Goal: Task Accomplishment & Management: Manage account settings

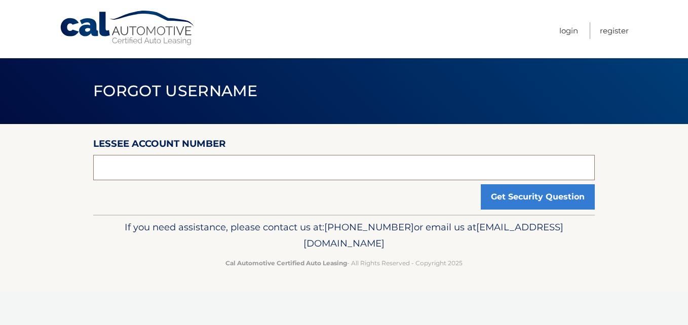
click at [113, 169] on input "text" at bounding box center [343, 167] width 501 height 25
click at [161, 157] on input "text" at bounding box center [343, 167] width 501 height 25
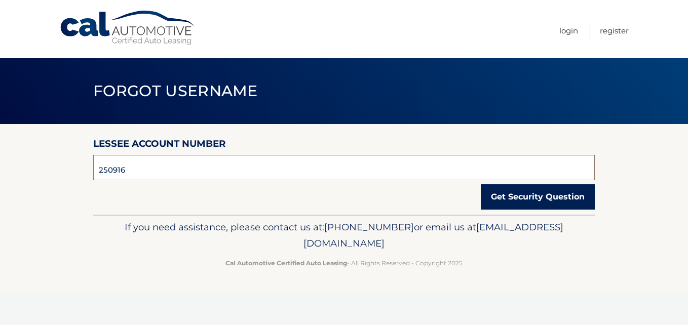
type input "250916"
click at [565, 185] on button "Get Security Question" at bounding box center [537, 196] width 114 height 25
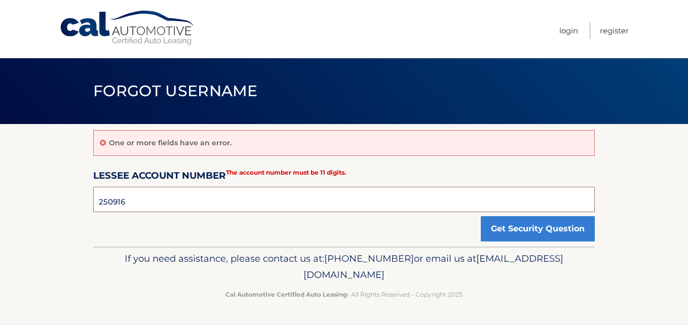
click at [127, 204] on input "250916" at bounding box center [343, 199] width 501 height 25
drag, startPoint x: 100, startPoint y: 203, endPoint x: 132, endPoint y: 206, distance: 32.5
click at [100, 205] on input "250916" at bounding box center [343, 199] width 501 height 25
drag, startPoint x: 132, startPoint y: 203, endPoint x: 92, endPoint y: 204, distance: 40.5
click at [96, 207] on input "250916" at bounding box center [343, 199] width 501 height 25
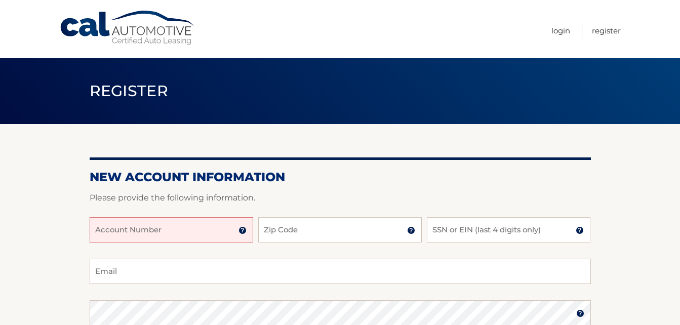
click at [149, 233] on input "Account Number" at bounding box center [172, 229] width 164 height 25
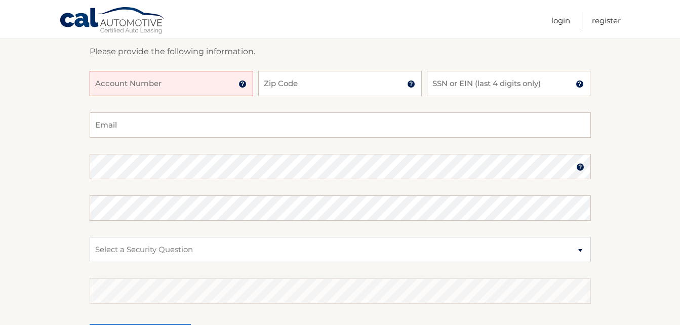
scroll to position [95, 0]
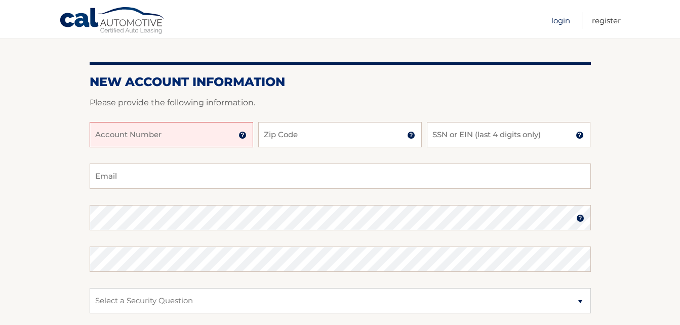
click at [559, 20] on link "Login" at bounding box center [560, 20] width 19 height 17
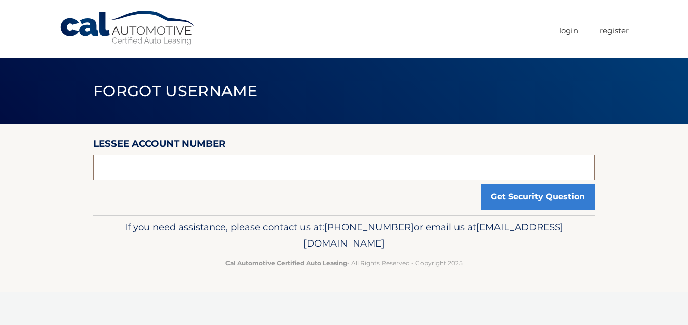
click at [237, 175] on input "text" at bounding box center [343, 167] width 501 height 25
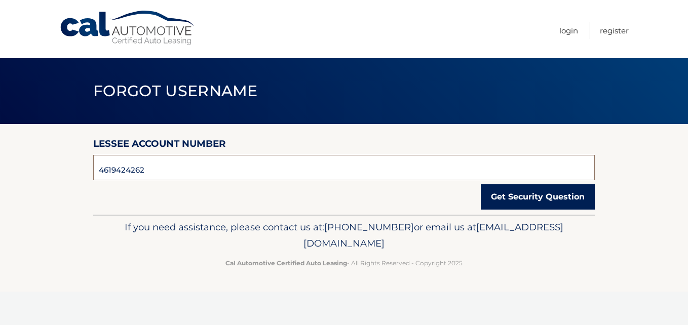
type input "4619424262"
click at [540, 200] on button "Get Security Question" at bounding box center [537, 196] width 114 height 25
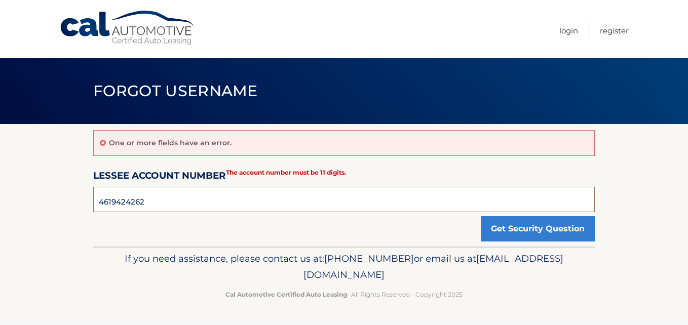
drag, startPoint x: 149, startPoint y: 203, endPoint x: 50, endPoint y: 188, distance: 100.8
click at [55, 190] on section "One or more fields have an error. Lessee Account Number 4619424262 The account …" at bounding box center [344, 185] width 688 height 123
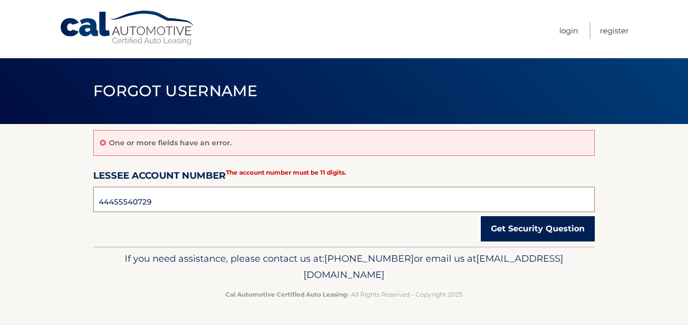
type input "44455540729"
click at [529, 223] on button "Get Security Question" at bounding box center [537, 228] width 114 height 25
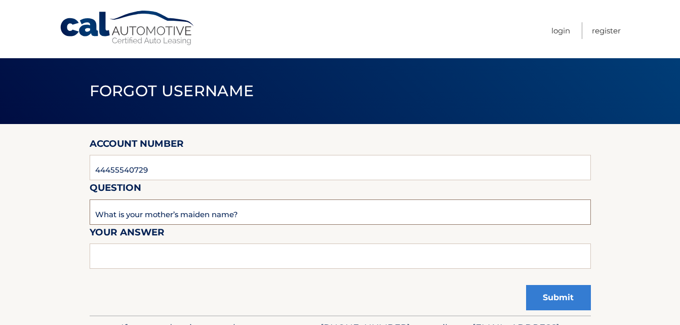
click at [195, 217] on input "What is your mother’s maiden name?" at bounding box center [340, 211] width 501 height 25
click at [190, 264] on input "text" at bounding box center [340, 256] width 501 height 25
type input "Sircus"
click at [548, 300] on button "Submit" at bounding box center [558, 297] width 65 height 25
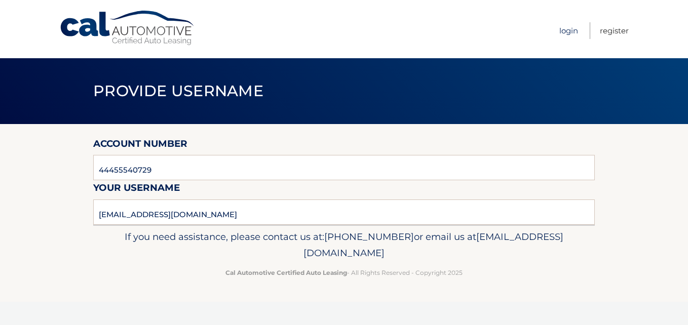
click at [569, 32] on link "Login" at bounding box center [568, 30] width 19 height 17
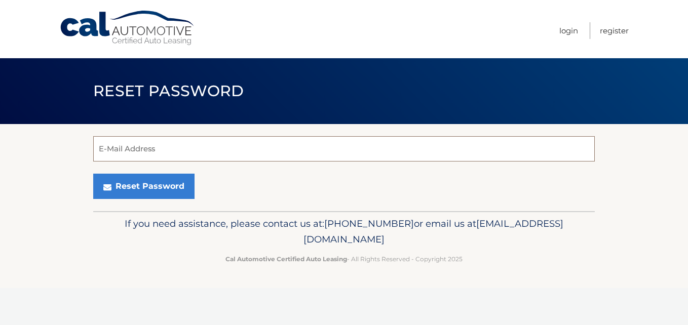
click at [138, 148] on input "E-Mail Address" at bounding box center [343, 148] width 501 height 25
type input "[EMAIL_ADDRESS][DOMAIN_NAME]"
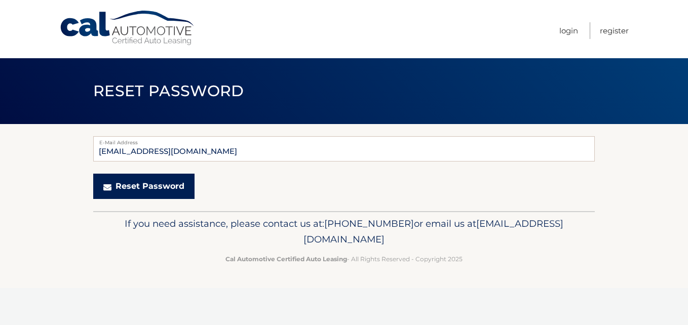
click at [149, 191] on button "Reset Password" at bounding box center [143, 186] width 101 height 25
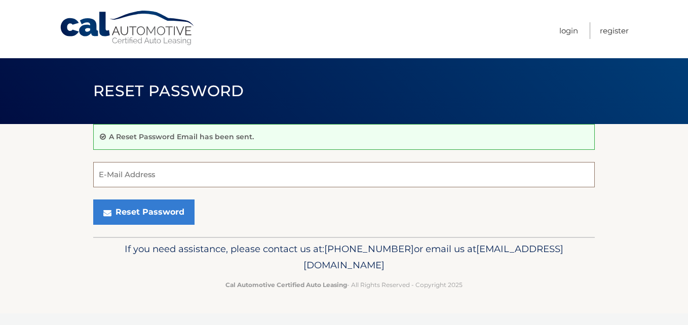
click at [112, 175] on input "E-Mail Address" at bounding box center [343, 174] width 501 height 25
click at [249, 219] on div "Reset Password" at bounding box center [343, 211] width 501 height 25
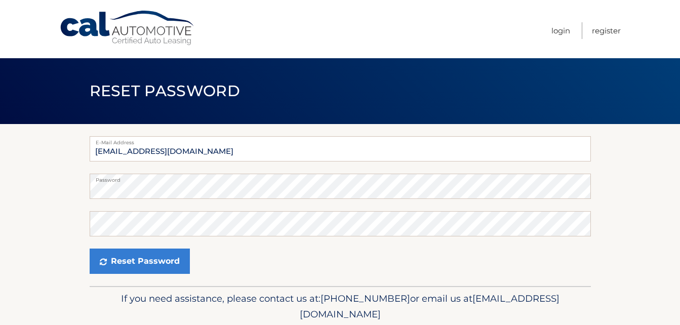
click at [294, 237] on form "E-Mail Address bhaadvertise@gmail.com Password Confirm Password Reset Password" at bounding box center [340, 205] width 501 height 138
click at [391, 262] on div "Reset Password" at bounding box center [340, 261] width 501 height 25
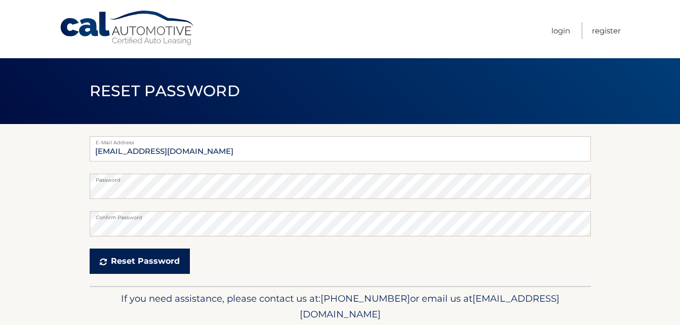
click at [129, 255] on button "Reset Password" at bounding box center [140, 261] width 100 height 25
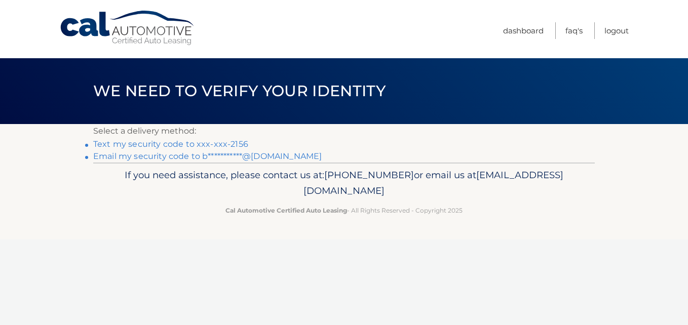
click at [245, 143] on li "Text my security code to xxx-xxx-2156" at bounding box center [343, 144] width 501 height 12
click at [201, 144] on link "Text my security code to xxx-xxx-2156" at bounding box center [170, 144] width 155 height 10
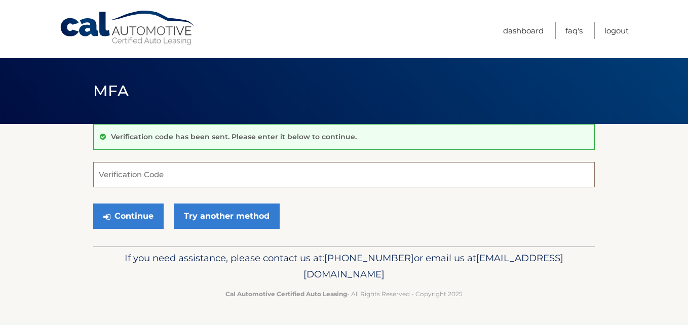
click at [150, 178] on input "Verification Code" at bounding box center [343, 174] width 501 height 25
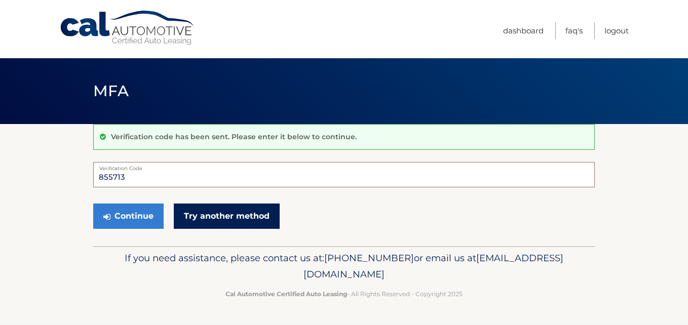
type input "855713"
click at [191, 210] on link "Try another method" at bounding box center [227, 216] width 106 height 25
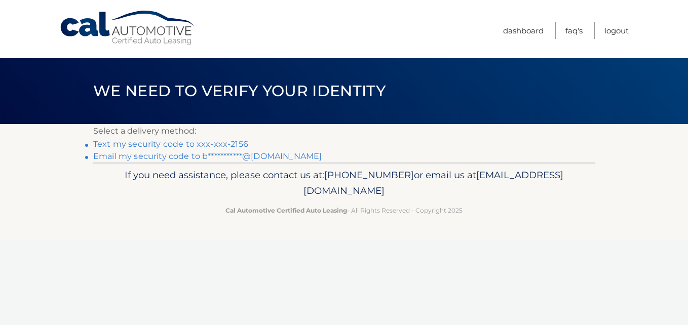
click at [158, 140] on link "Text my security code to xxx-xxx-2156" at bounding box center [170, 144] width 155 height 10
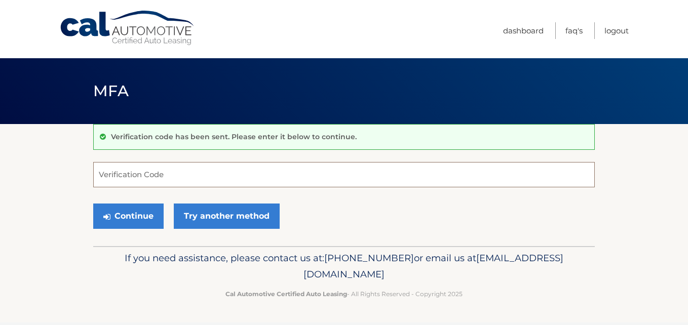
click at [156, 177] on input "Verification Code" at bounding box center [343, 174] width 501 height 25
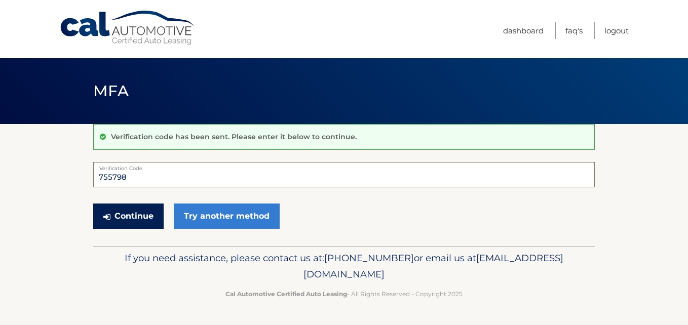
type input "755798"
click at [121, 214] on button "Continue" at bounding box center [128, 216] width 70 height 25
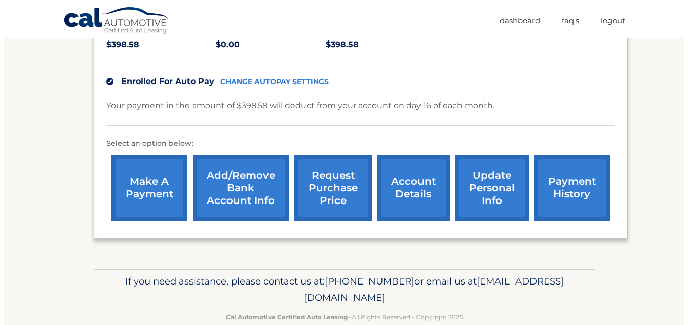
scroll to position [264, 0]
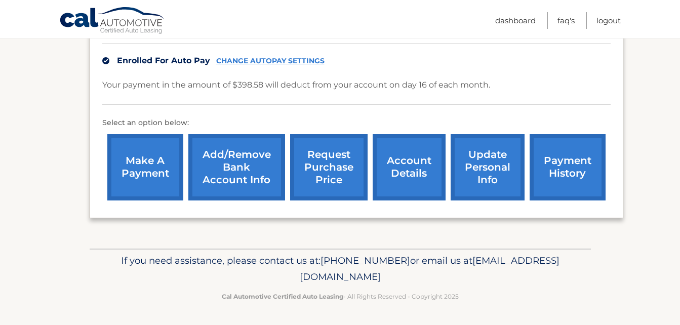
click at [305, 172] on link "request purchase price" at bounding box center [328, 167] width 77 height 66
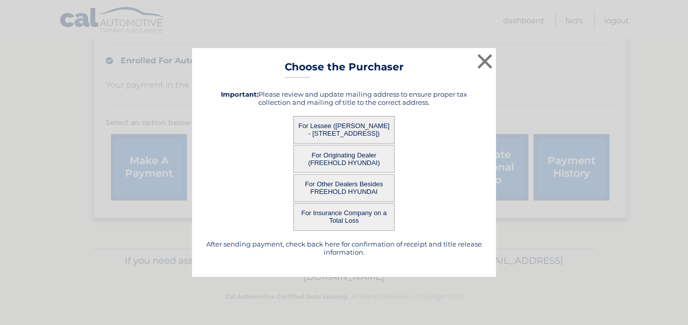
click at [305, 172] on button "For Originating Dealer (FREEHOLD HYUNDAI)" at bounding box center [343, 159] width 101 height 28
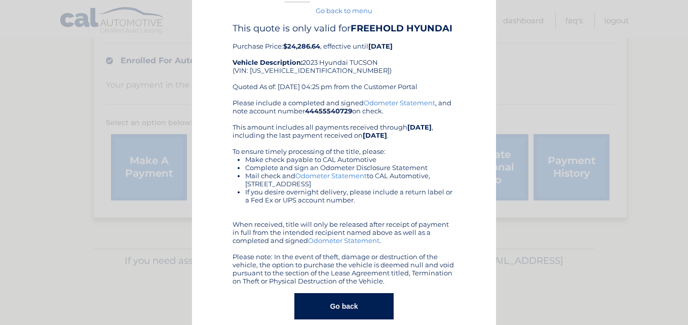
scroll to position [43, 0]
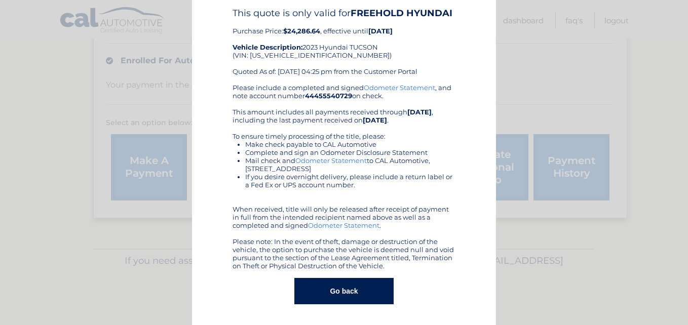
click at [333, 298] on button "Go back" at bounding box center [343, 291] width 99 height 26
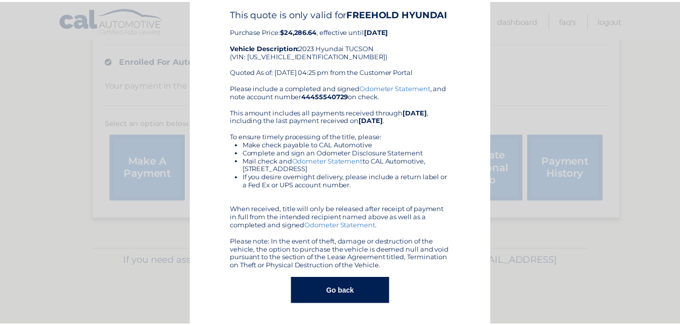
scroll to position [0, 0]
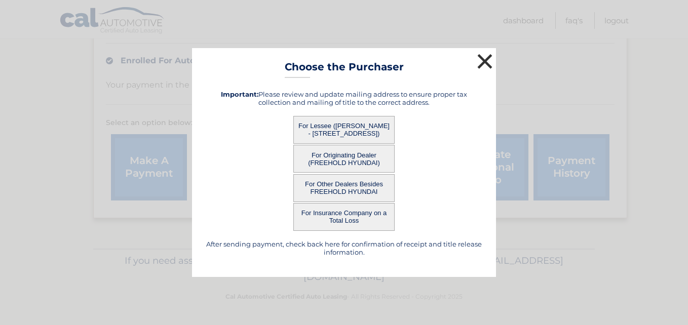
click at [484, 64] on button "×" at bounding box center [484, 61] width 20 height 20
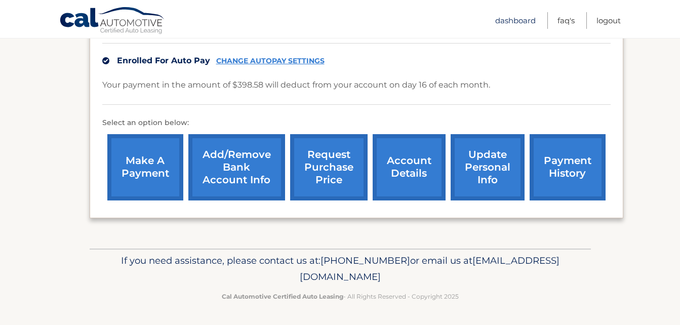
click at [509, 21] on link "Dashboard" at bounding box center [515, 20] width 41 height 17
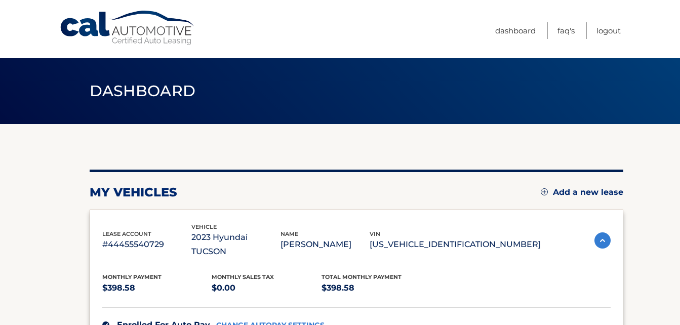
drag, startPoint x: 530, startPoint y: 242, endPoint x: 431, endPoint y: 247, distance: 99.4
click at [431, 247] on p "5NMJBCAE1PH214600" at bounding box center [455, 244] width 171 height 14
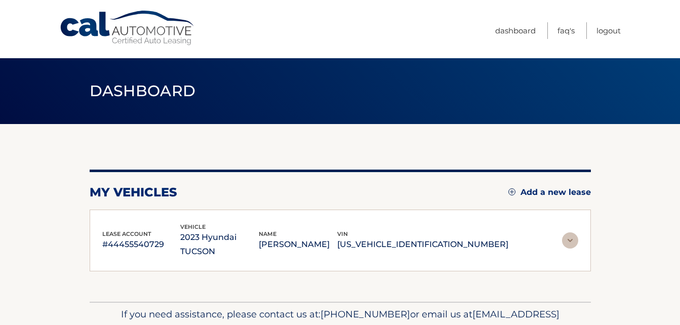
copy p "5NMJBCAE1PH214600"
click at [507, 257] on div "lease account #44455540729 vehicle 2023 Hyundai TUCSON name BONNIE HELICHER-ARC…" at bounding box center [305, 240] width 406 height 37
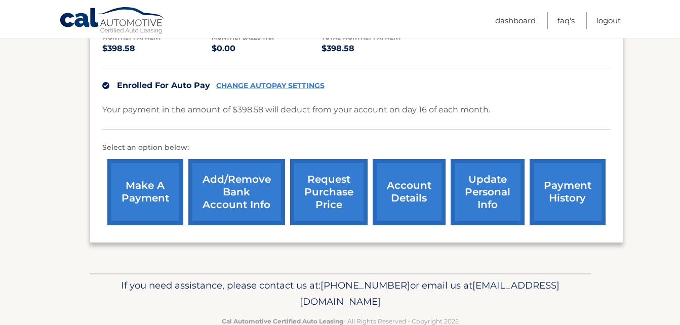
scroll to position [264, 0]
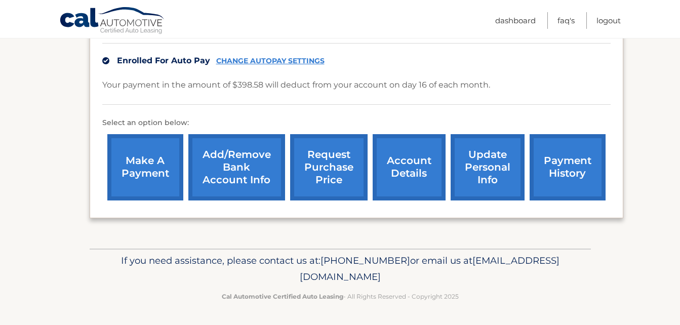
click at [414, 166] on link "account details" at bounding box center [409, 167] width 73 height 66
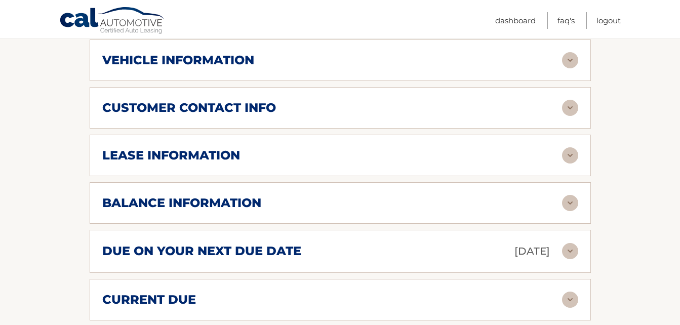
scroll to position [463, 0]
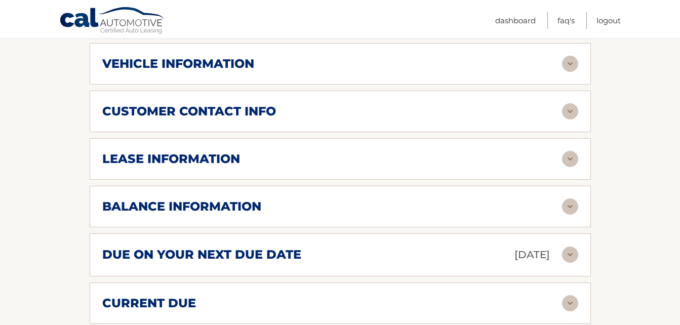
click at [574, 159] on img at bounding box center [570, 159] width 16 height 16
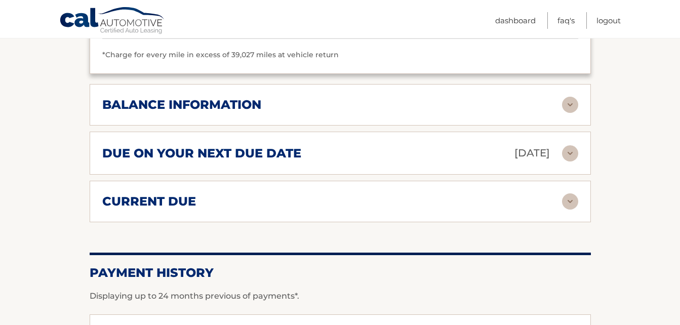
scroll to position [765, 0]
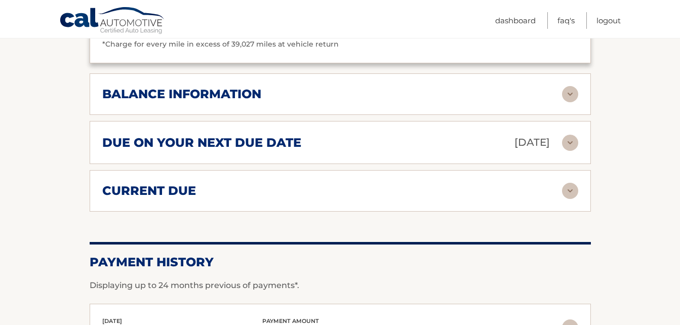
click at [567, 94] on img at bounding box center [570, 94] width 16 height 16
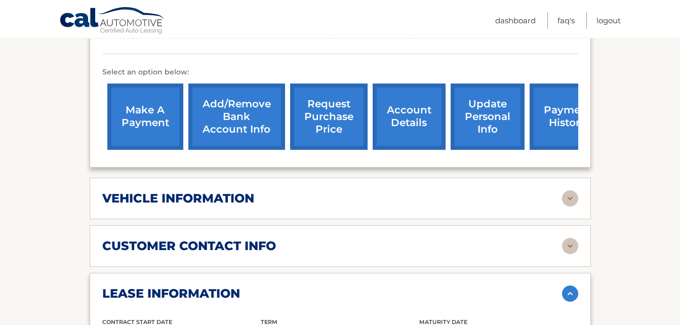
scroll to position [331, 0]
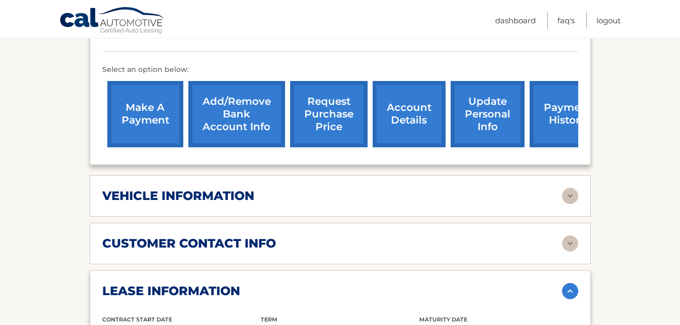
click at [571, 198] on img at bounding box center [570, 196] width 16 height 16
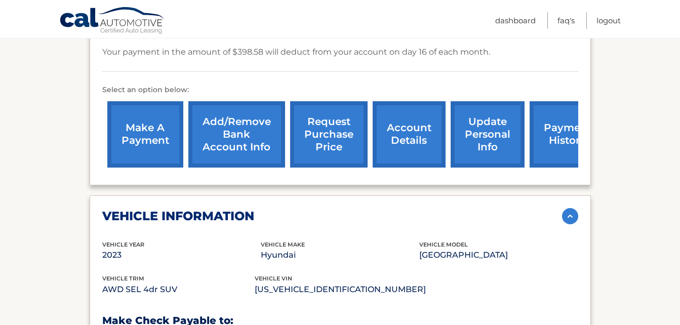
scroll to position [280, 0]
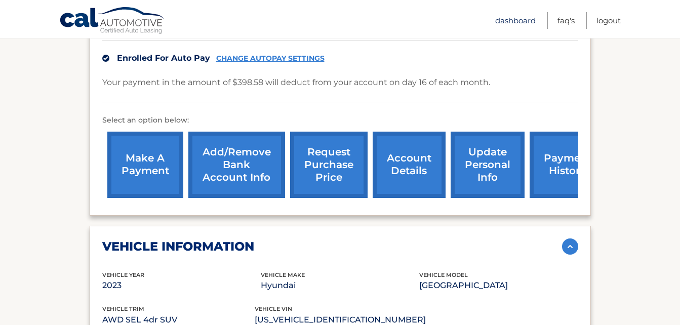
click at [505, 26] on link "Dashboard" at bounding box center [515, 20] width 41 height 17
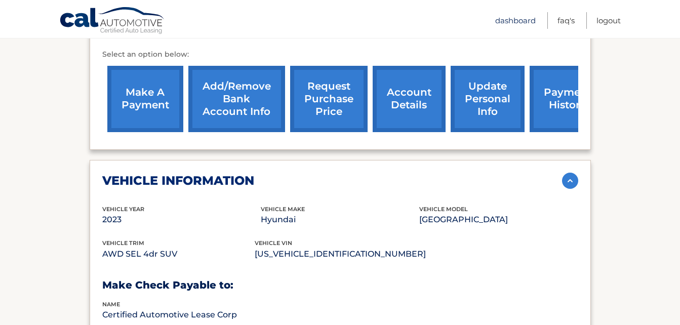
scroll to position [371, 0]
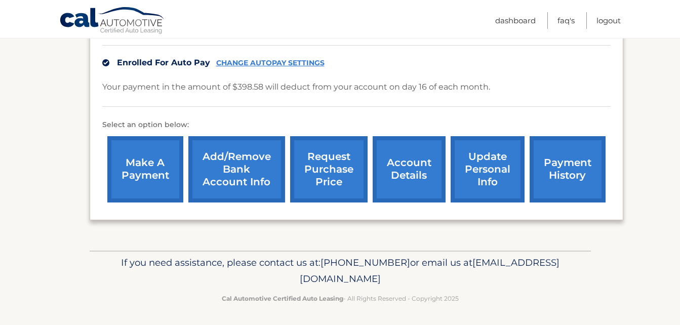
scroll to position [264, 0]
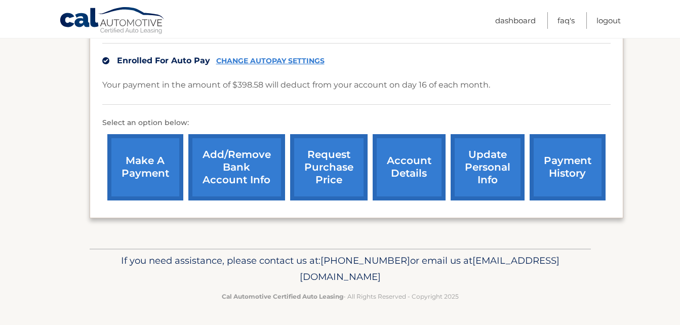
click at [584, 168] on link "payment history" at bounding box center [568, 167] width 76 height 66
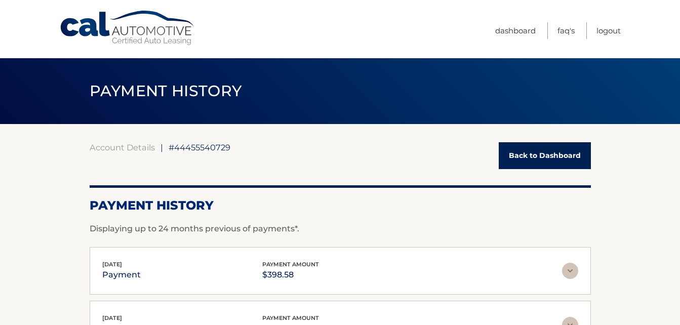
click at [549, 156] on link "Back to Dashboard" at bounding box center [545, 155] width 92 height 27
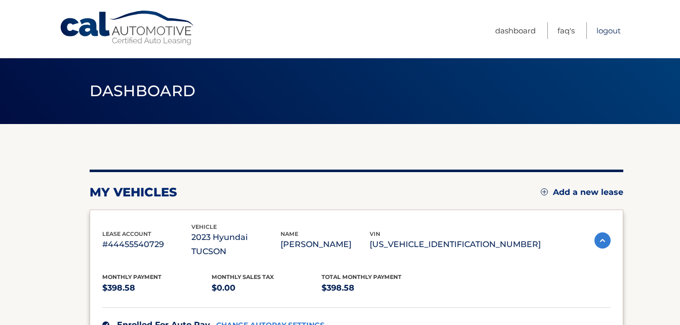
click at [606, 30] on link "Logout" at bounding box center [608, 30] width 24 height 17
